Goal: Information Seeking & Learning: Learn about a topic

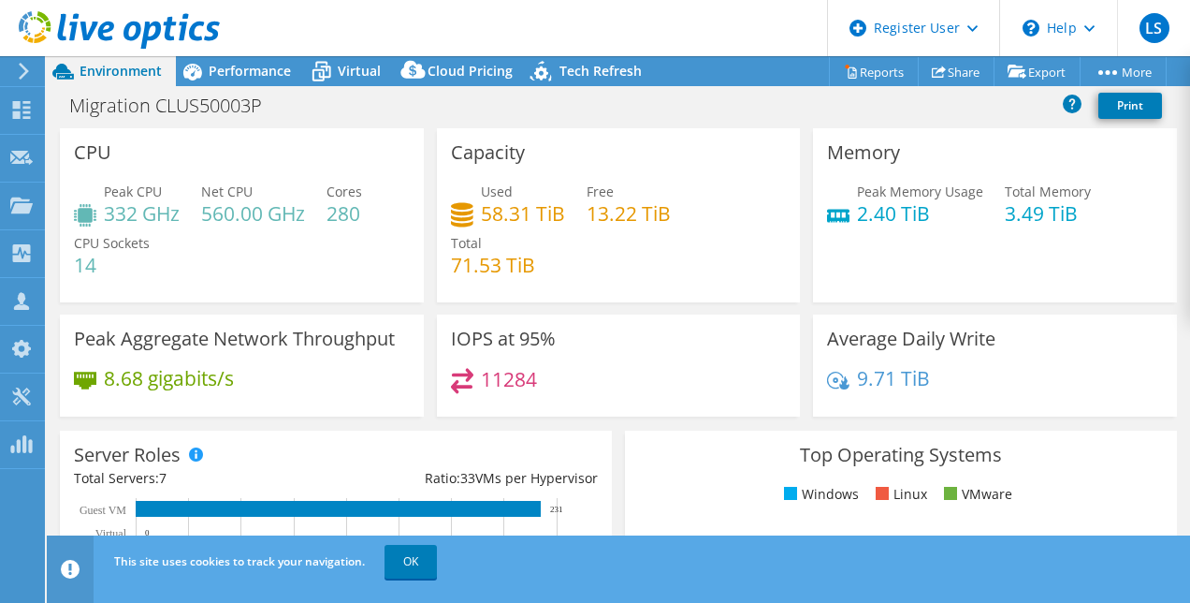
select select "USD"
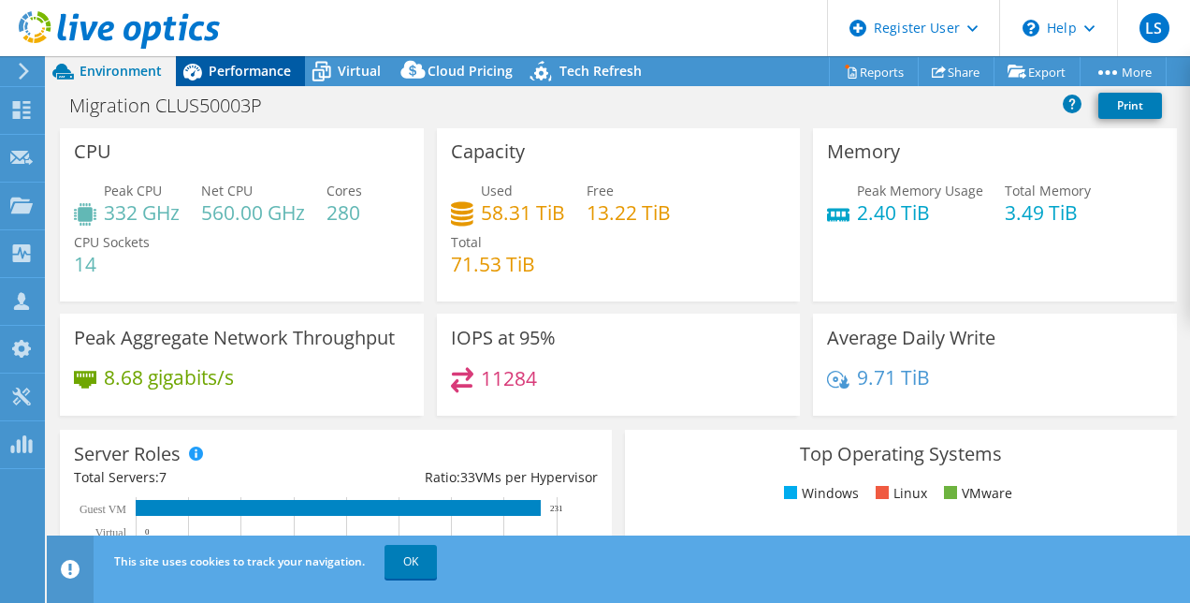
click at [269, 77] on span "Performance" at bounding box center [250, 71] width 82 height 18
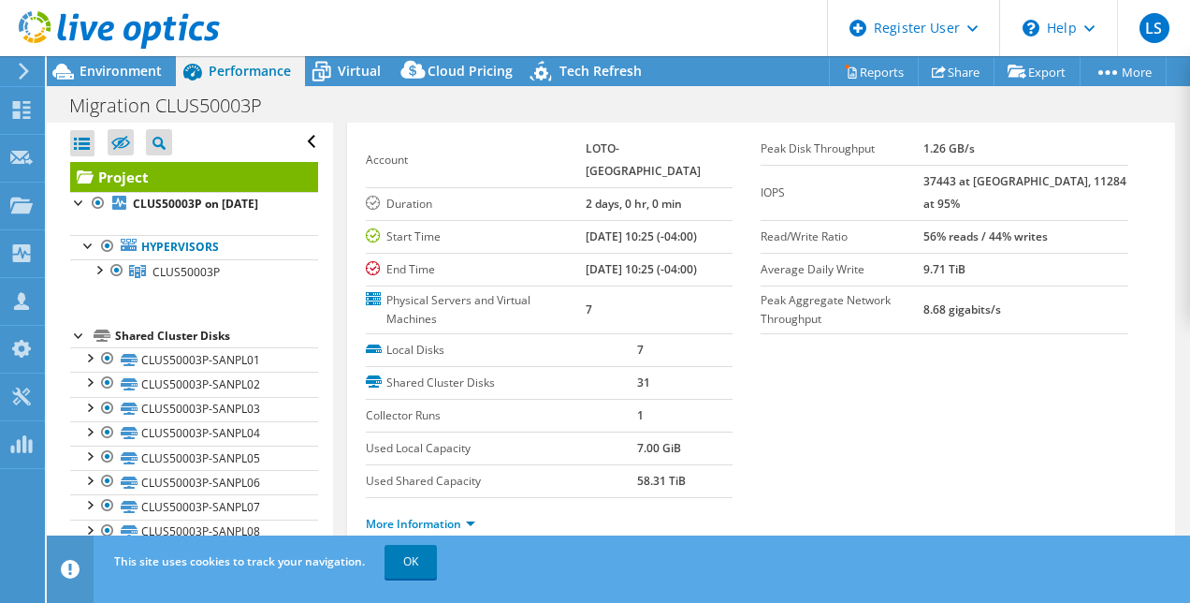
scroll to position [95, 0]
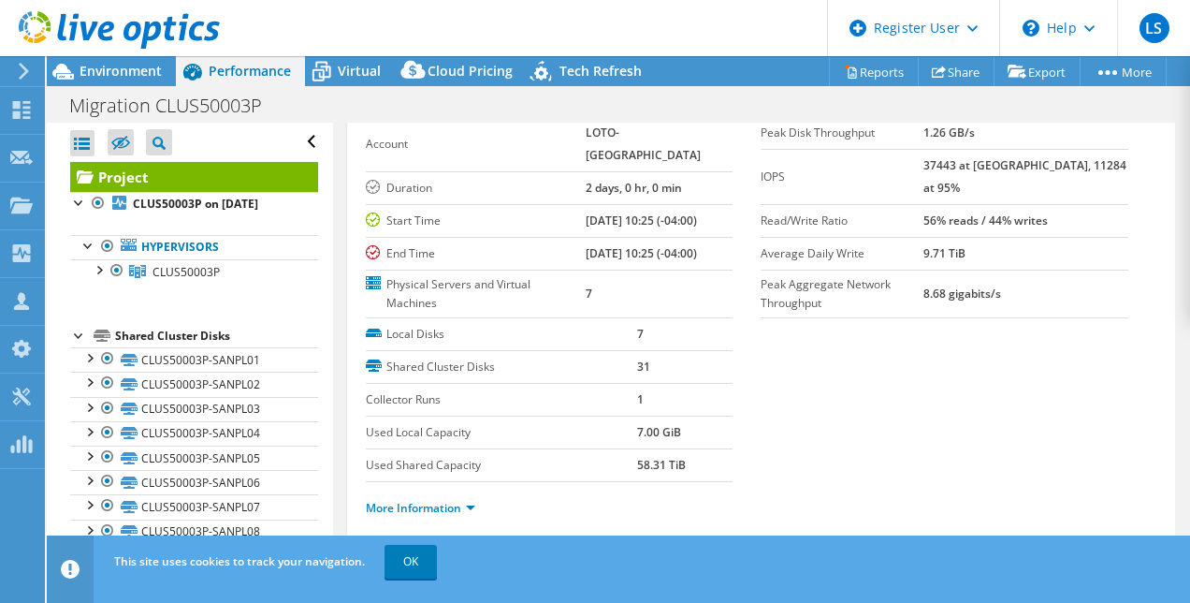
drag, startPoint x: 957, startPoint y: 166, endPoint x: 998, endPoint y: 175, distance: 41.3
click at [998, 175] on tr "IOPS 37443 at Peak, 11284 at 95%" at bounding box center [945, 176] width 368 height 55
drag, startPoint x: 998, startPoint y: 175, endPoint x: 1055, endPoint y: 166, distance: 57.9
click at [1055, 166] on b "37443 at [GEOGRAPHIC_DATA], 11284 at 95%" at bounding box center [1025, 176] width 203 height 38
drag, startPoint x: 1044, startPoint y: 166, endPoint x: 1080, endPoint y: 168, distance: 36.5
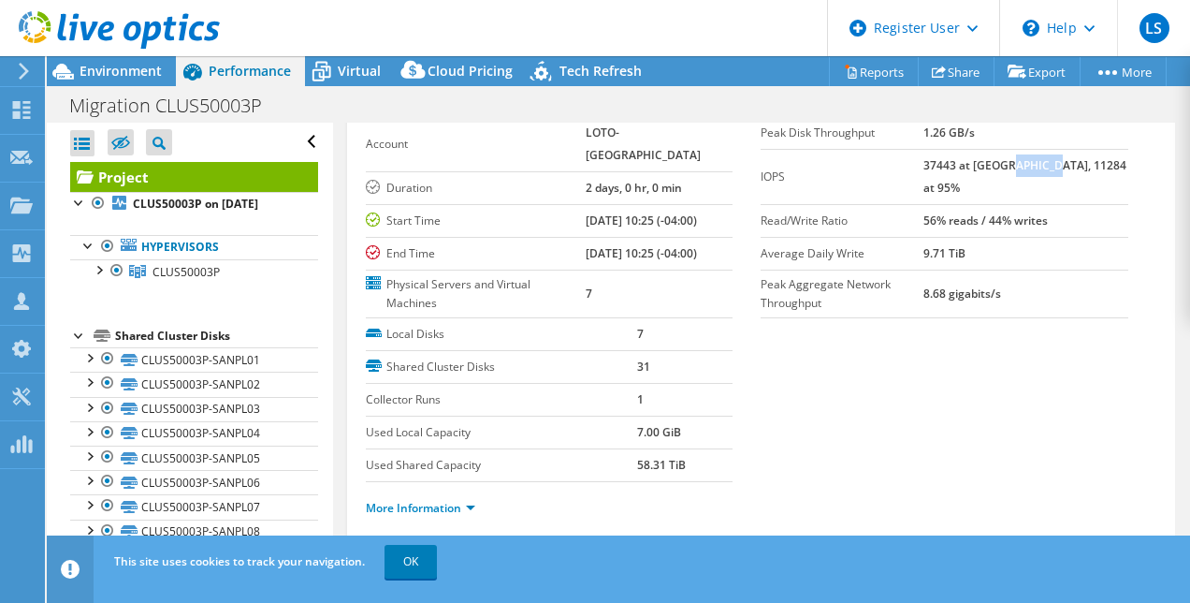
click at [1080, 168] on b "37443 at [GEOGRAPHIC_DATA], 11284 at 95%" at bounding box center [1025, 176] width 203 height 38
drag, startPoint x: 1080, startPoint y: 168, endPoint x: 1044, endPoint y: 177, distance: 37.7
click at [1044, 177] on td "37443 at [GEOGRAPHIC_DATA], 11284 at 95%" at bounding box center [1026, 176] width 205 height 55
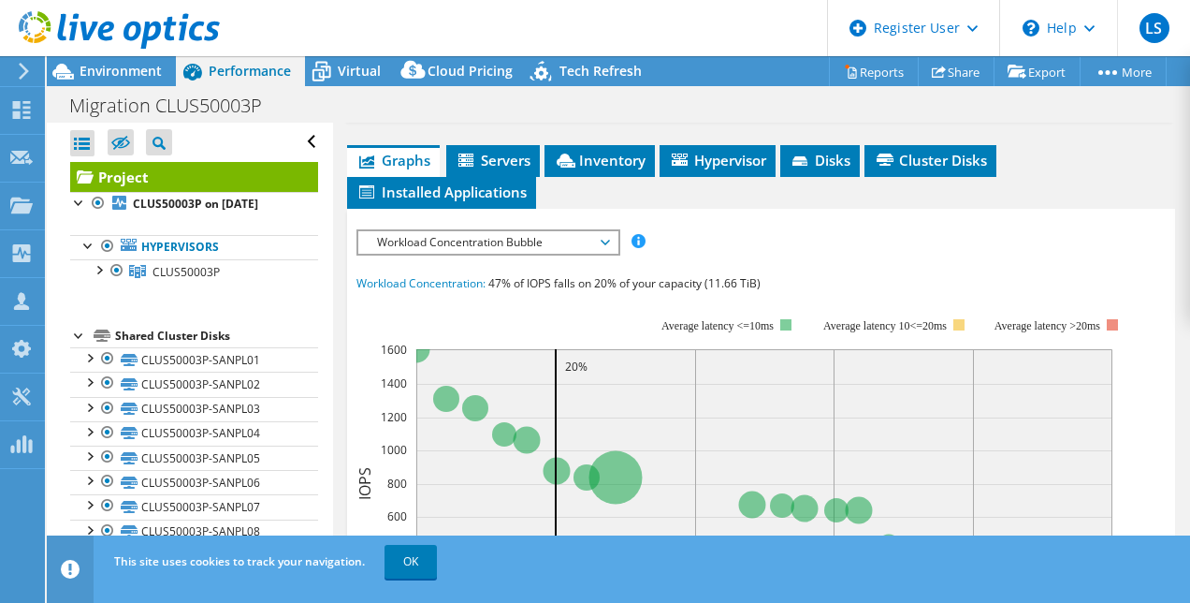
scroll to position [516, 0]
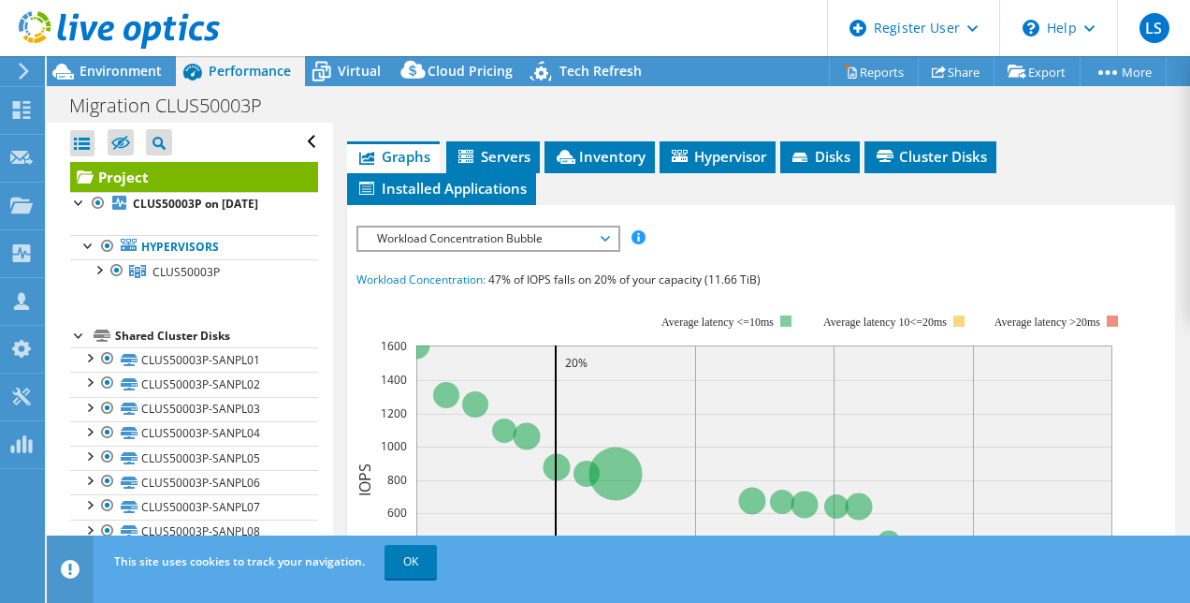
click at [596, 250] on span "Workload Concentration Bubble" at bounding box center [488, 238] width 241 height 22
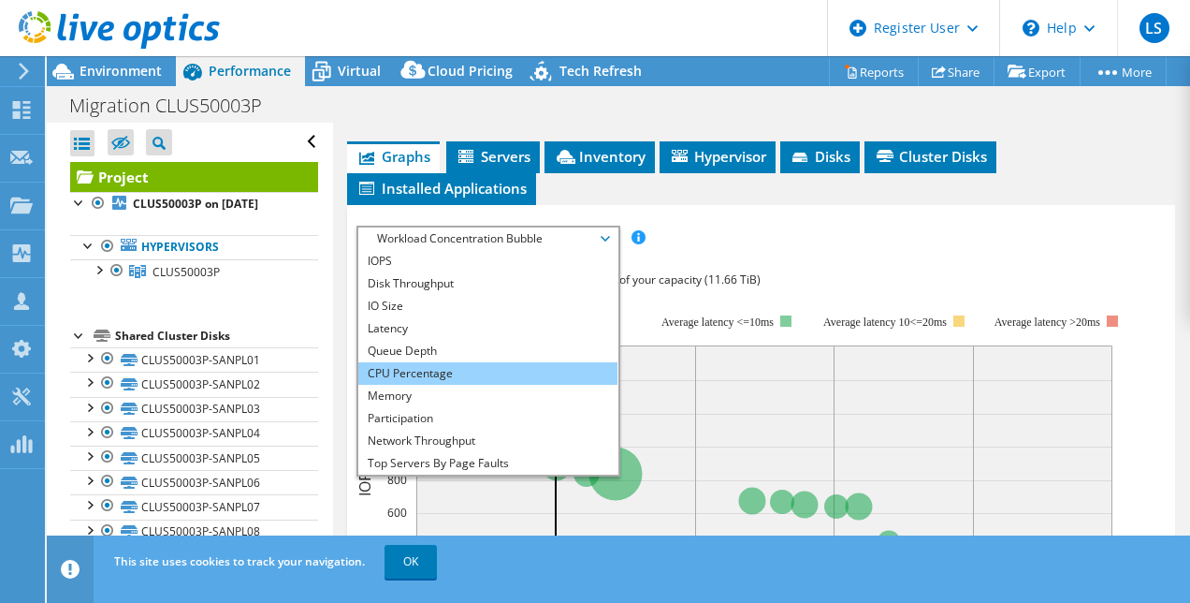
scroll to position [67, 0]
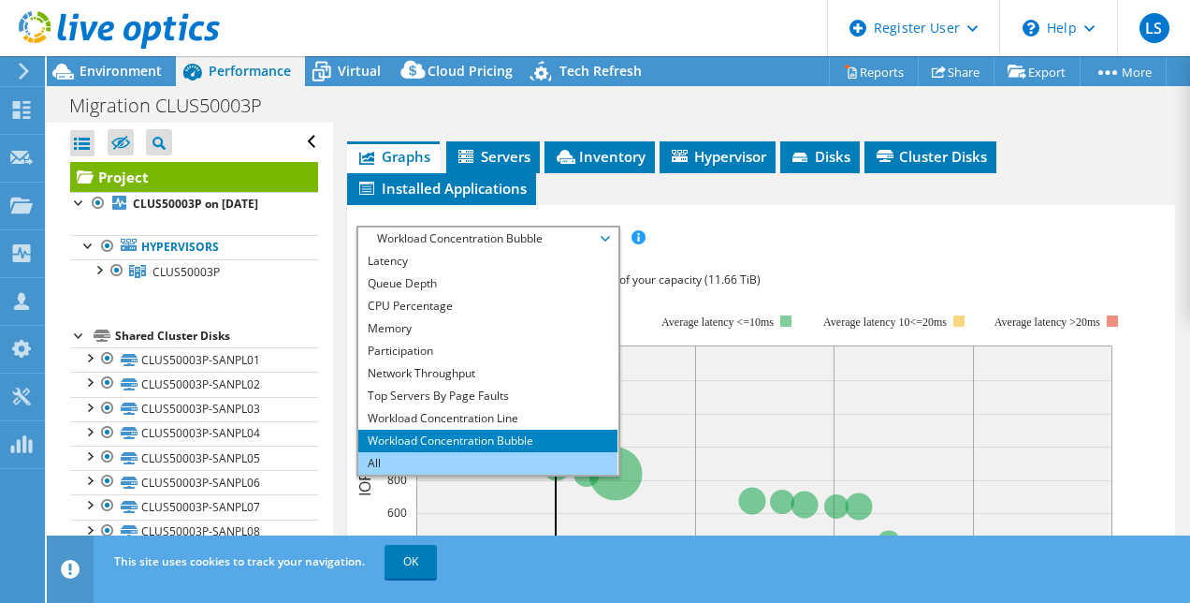
click at [424, 473] on li "All" at bounding box center [487, 463] width 259 height 22
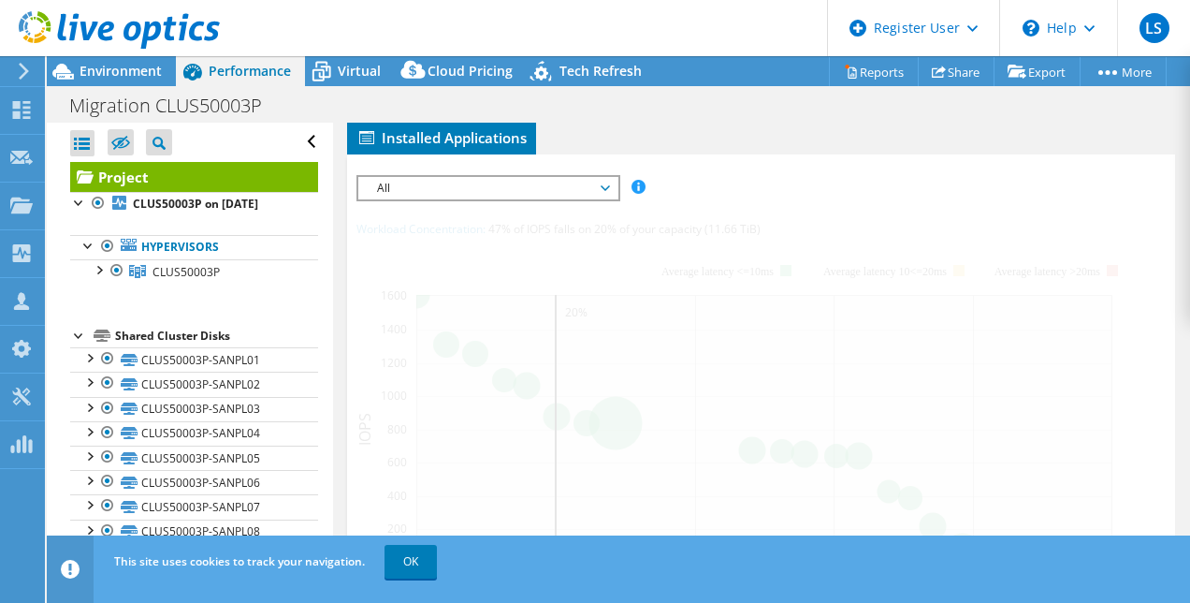
scroll to position [568, 0]
click at [412, 561] on link "OK" at bounding box center [411, 562] width 52 height 34
